Goal: Task Accomplishment & Management: Use online tool/utility

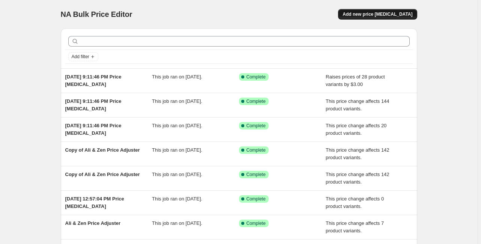
click at [378, 12] on span "Add new price [MEDICAL_DATA]" at bounding box center [378, 14] width 70 height 6
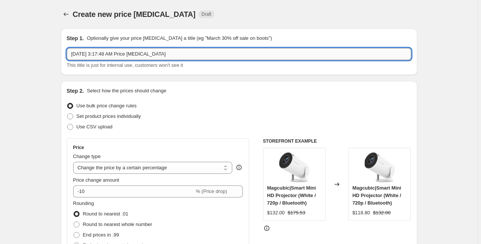
click at [172, 54] on input "[DATE] 3:17:48 AM Price [MEDICAL_DATA]" at bounding box center [239, 54] width 345 height 12
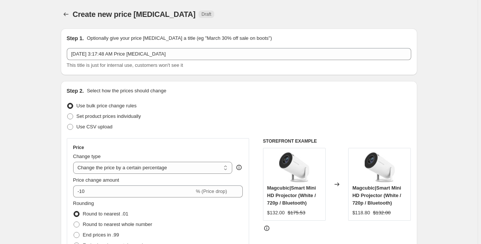
click at [126, 131] on div "Use CSV upload" at bounding box center [239, 127] width 345 height 11
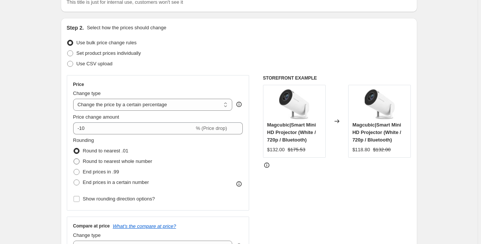
scroll to position [90, 0]
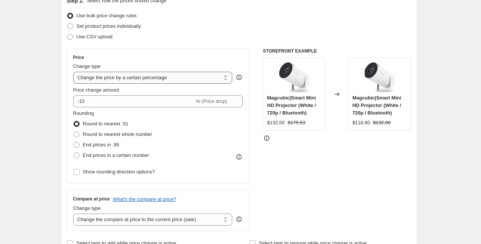
click at [118, 81] on select "Change the price to a certain amount Change the price by a certain amount Chang…" at bounding box center [153, 78] width 160 height 12
select select "pc"
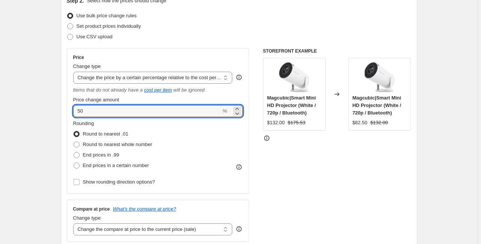
drag, startPoint x: 101, startPoint y: 110, endPoint x: 58, endPoint y: 107, distance: 43.3
type input "90"
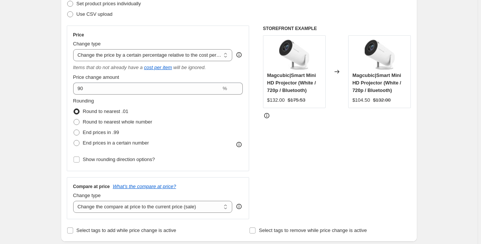
scroll to position [150, 0]
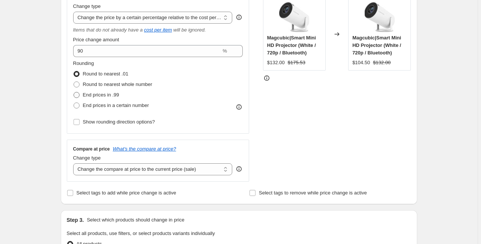
click at [92, 96] on span "End prices in .99" at bounding box center [101, 95] width 36 height 6
click at [74, 92] on input "End prices in .99" at bounding box center [74, 92] width 0 height 0
radio input "true"
click at [61, 131] on div "Step 1. Optionally give your price [MEDICAL_DATA] a title (eg "March 30% off sa…" at bounding box center [236, 224] width 363 height 704
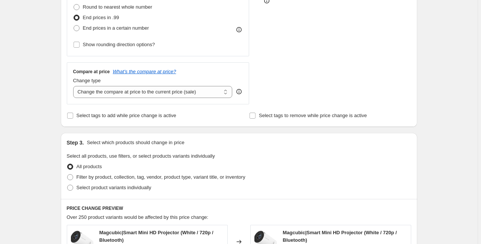
scroll to position [240, 0]
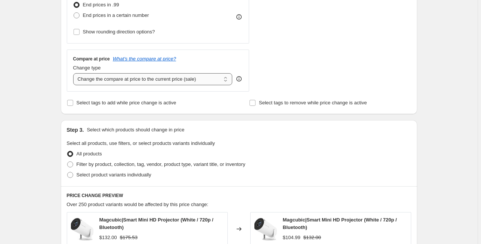
click at [159, 81] on select "Change the compare at price to the current price (sale) Change the compare at p…" at bounding box center [153, 79] width 160 height 12
select select "remove"
click at [74, 74] on select "Change the compare at price to the current price (sale) Change the compare at p…" at bounding box center [153, 79] width 160 height 12
click at [264, 105] on span "Select tags to remove while price change is active" at bounding box center [313, 103] width 108 height 6
click at [256, 105] on input "Select tags to remove while price change is active" at bounding box center [253, 103] width 6 height 6
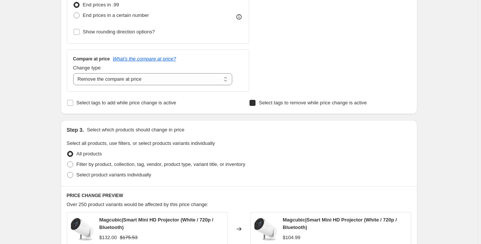
checkbox input "true"
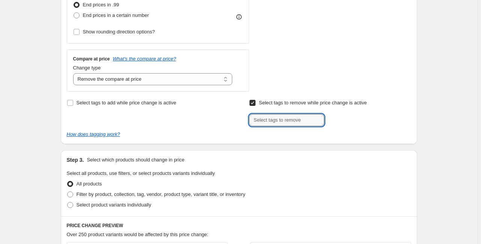
click at [310, 124] on input "text" at bounding box center [286, 120] width 75 height 12
paste input "ali"
type input "ali"
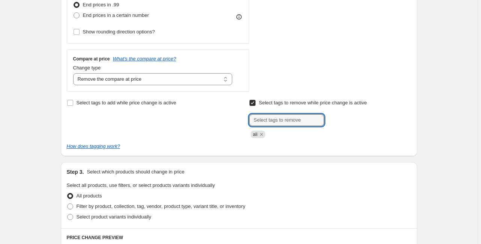
click at [285, 141] on div "Select tags to add while price change is active Select tags to remove while pri…" at bounding box center [239, 124] width 345 height 53
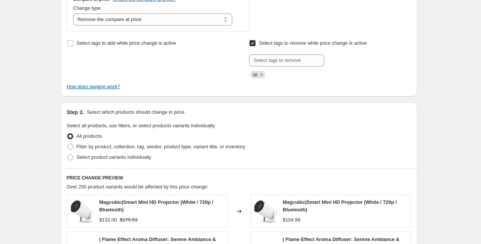
scroll to position [300, 0]
click at [107, 147] on span "Filter by product, collection, tag, vendor, product type, variant title, or inv…" at bounding box center [161, 146] width 169 height 6
click at [68, 144] on input "Filter by product, collection, tag, vendor, product type, variant title, or inv…" at bounding box center [67, 143] width 0 height 0
radio input "true"
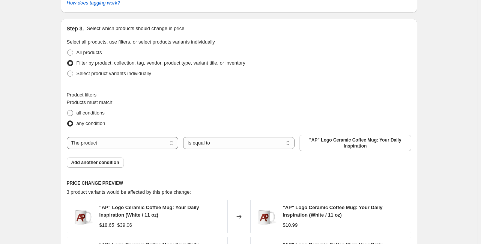
scroll to position [390, 0]
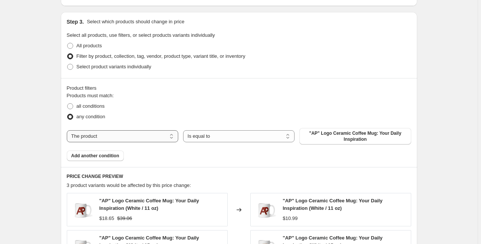
click at [114, 135] on select "The product The product's collection The product's tag The product's vendor The…" at bounding box center [122, 136] width 111 height 12
select select "tag"
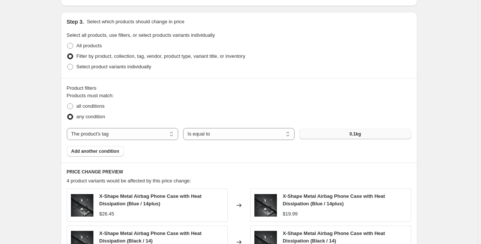
click at [353, 137] on button "0.1kg" at bounding box center [355, 134] width 111 height 11
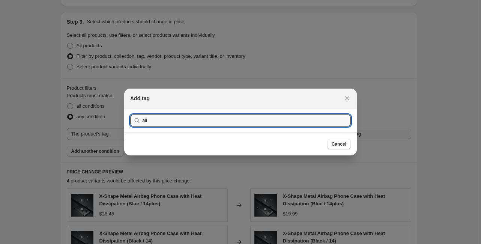
type input "ali"
click at [130, 108] on button "Submit" at bounding box center [140, 112] width 21 height 8
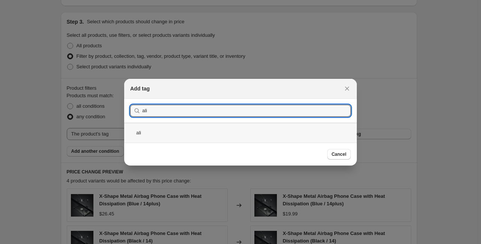
click at [201, 137] on div "ali" at bounding box center [240, 133] width 233 height 20
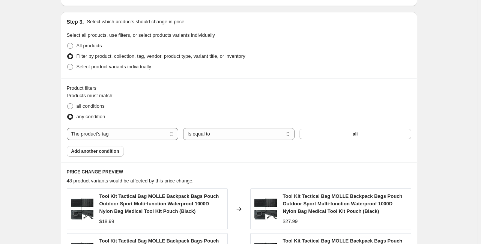
click at [212, 151] on div "Products must match: all conditions any condition The product The product's col…" at bounding box center [239, 124] width 345 height 65
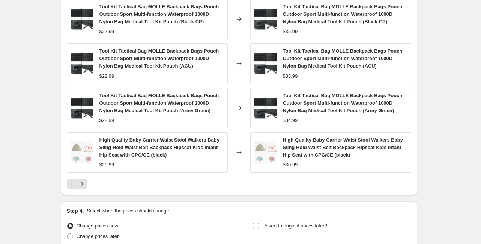
scroll to position [691, 0]
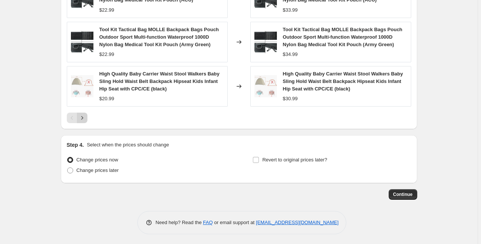
click at [84, 117] on icon "Next" at bounding box center [82, 118] width 8 height 8
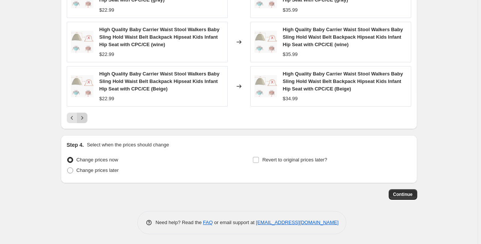
click at [83, 117] on icon "Next" at bounding box center [82, 118] width 8 height 8
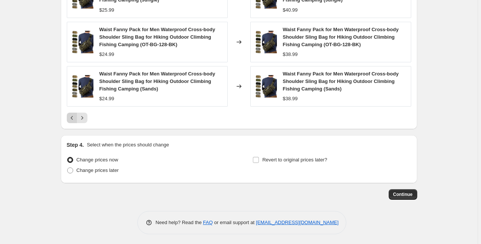
click at [70, 117] on icon "Previous" at bounding box center [72, 118] width 8 height 8
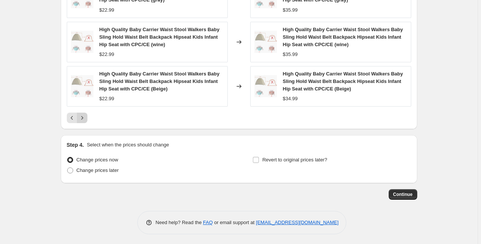
click at [86, 119] on icon "Next" at bounding box center [82, 118] width 8 height 8
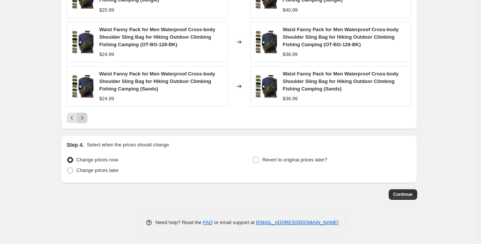
click at [86, 119] on icon "Next" at bounding box center [82, 118] width 8 height 8
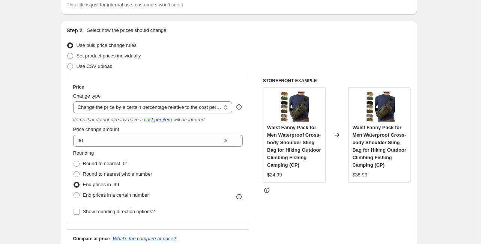
scroll to position [60, 0]
click at [94, 111] on select "Change the price to a certain amount Change the price by a certain amount Chang…" at bounding box center [153, 108] width 160 height 12
select select "percentage"
click at [74, 102] on select "Change the price to a certain amount Change the price by a certain amount Chang…" at bounding box center [153, 108] width 160 height 12
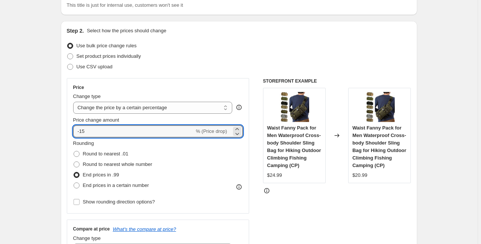
drag, startPoint x: 149, startPoint y: 136, endPoint x: 63, endPoint y: 130, distance: 85.5
click at [63, 130] on div "Step 2. Select how the prices should change Use bulk price change rules Set pro…" at bounding box center [239, 174] width 357 height 306
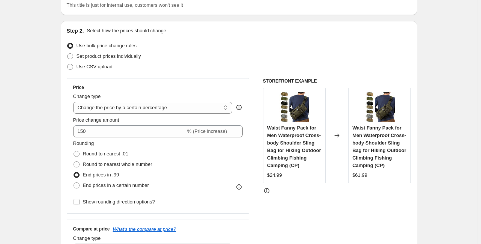
click at [63, 129] on div "Step 2. Select how the prices should change Use bulk price change rules Set pro…" at bounding box center [239, 174] width 357 height 306
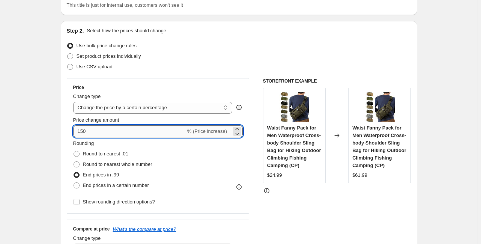
click at [86, 132] on input "150" at bounding box center [129, 131] width 113 height 12
click at [62, 150] on div "Step 2. Select how the prices should change Use bulk price change rules Set pro…" at bounding box center [239, 174] width 357 height 306
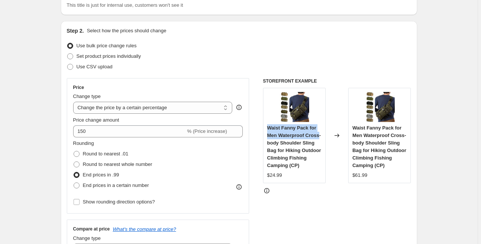
drag, startPoint x: 320, startPoint y: 138, endPoint x: 270, endPoint y: 129, distance: 50.4
click at [270, 129] on span "Waist Fanny Pack for Men Waterproof Cross-body Shoulder Sling Bag for Hiking Ou…" at bounding box center [294, 146] width 54 height 43
copy span "Waist Fanny Pack for Men Waterproof Cross"
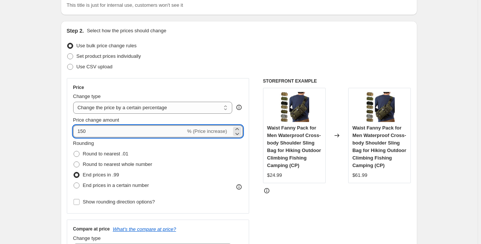
drag, startPoint x: 84, startPoint y: 131, endPoint x: 77, endPoint y: 131, distance: 7.5
click at [77, 131] on input "150" at bounding box center [129, 131] width 113 height 12
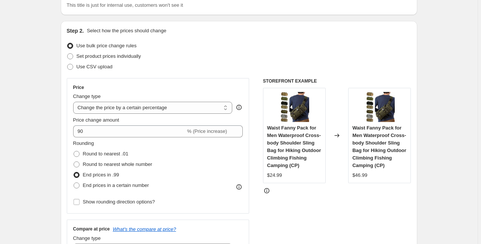
click at [104, 108] on select "Change the price to a certain amount Change the price by a certain amount Chang…" at bounding box center [153, 108] width 160 height 12
click at [62, 115] on div "Step 2. Select how the prices should change Use bulk price change rules Set pro…" at bounding box center [239, 174] width 357 height 306
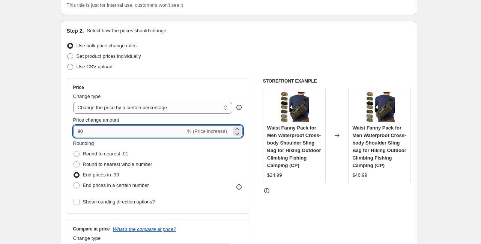
click at [81, 131] on input "90" at bounding box center [129, 131] width 113 height 12
click at [83, 131] on input "80" at bounding box center [129, 131] width 113 height 12
click at [82, 131] on input "80" at bounding box center [129, 131] width 113 height 12
type input "60"
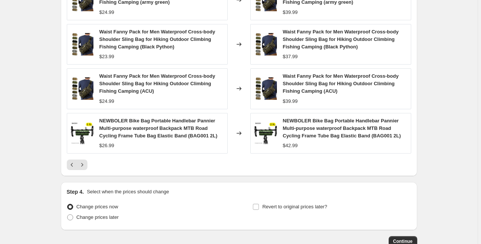
scroll to position [682, 0]
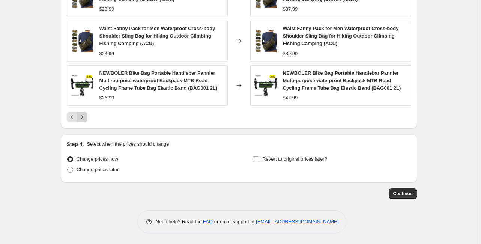
click at [85, 116] on icon "Next" at bounding box center [82, 117] width 8 height 8
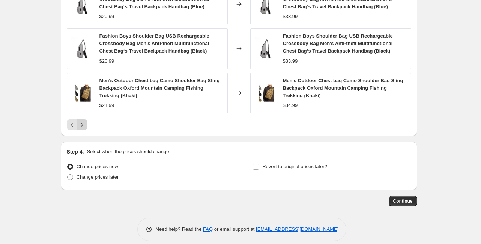
click at [85, 121] on icon "Next" at bounding box center [82, 125] width 8 height 8
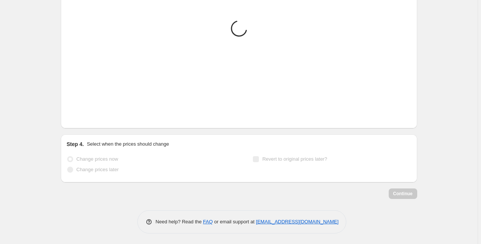
scroll to position [659, 0]
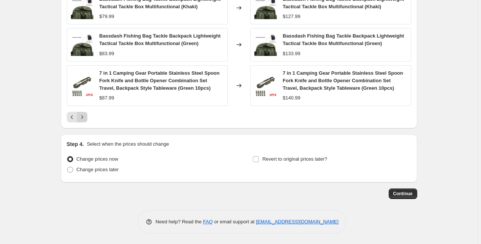
click at [85, 116] on icon "Next" at bounding box center [82, 117] width 8 height 8
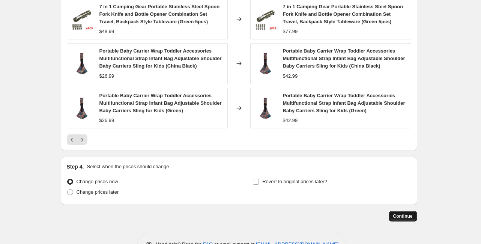
click at [403, 218] on button "Continue" at bounding box center [403, 216] width 29 height 11
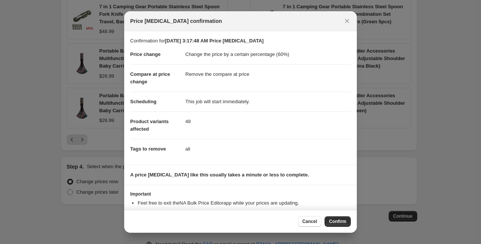
click at [342, 221] on span "Confirm" at bounding box center [337, 221] width 17 height 6
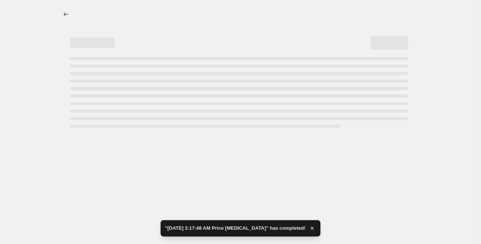
select select "percentage"
select select "remove"
select select "tag"
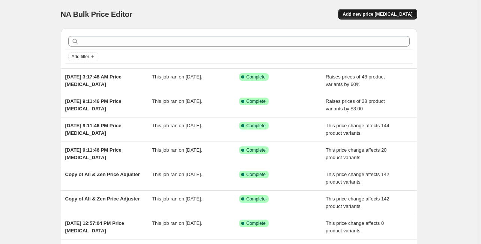
click at [371, 17] on span "Add new price [MEDICAL_DATA]" at bounding box center [378, 14] width 70 height 6
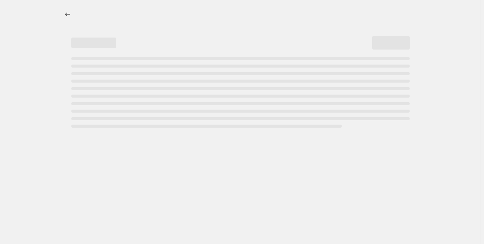
select select "percentage"
